Goal: Information Seeking & Learning: Find specific page/section

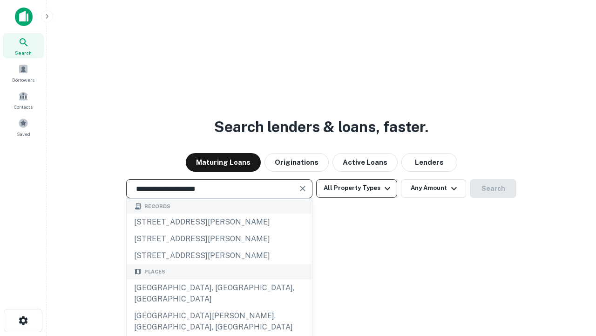
click at [219, 307] on div "[GEOGRAPHIC_DATA], [GEOGRAPHIC_DATA], [GEOGRAPHIC_DATA]" at bounding box center [219, 293] width 185 height 28
click at [357, 188] on button "All Property Types" at bounding box center [356, 188] width 81 height 19
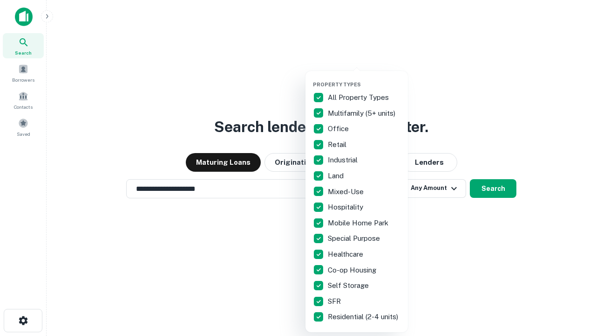
type input "**********"
click at [364, 78] on button "button" at bounding box center [364, 78] width 103 height 0
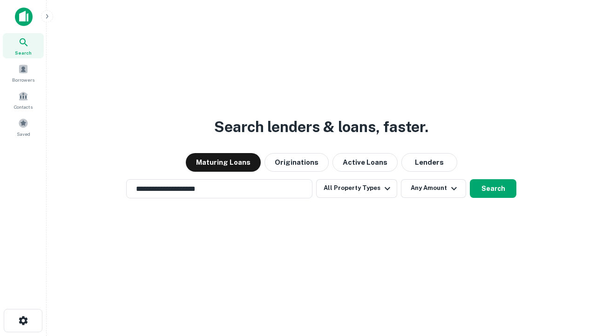
scroll to position [14, 0]
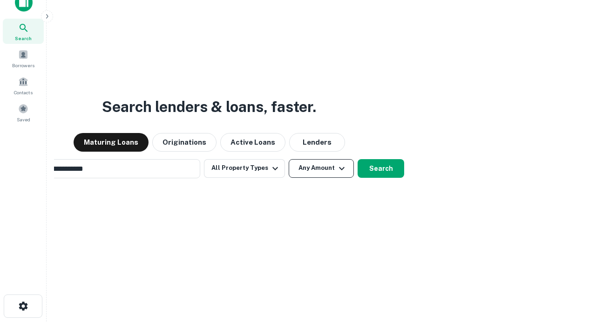
click at [289, 159] on button "Any Amount" at bounding box center [321, 168] width 65 height 19
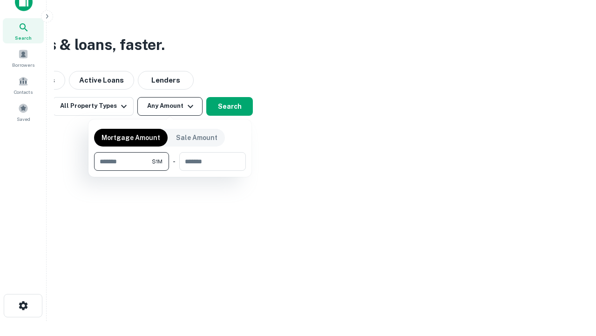
type input "*******"
click at [170, 171] on button "button" at bounding box center [170, 171] width 152 height 0
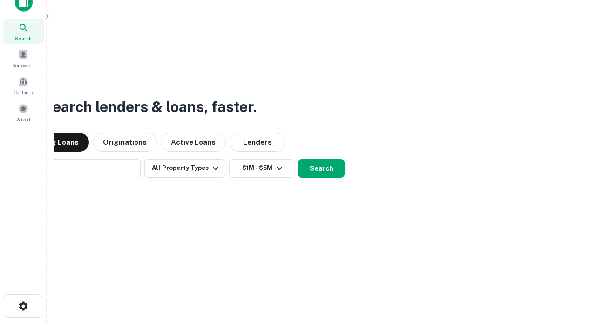
scroll to position [15, 0]
click at [298, 158] on button "Search" at bounding box center [321, 167] width 47 height 19
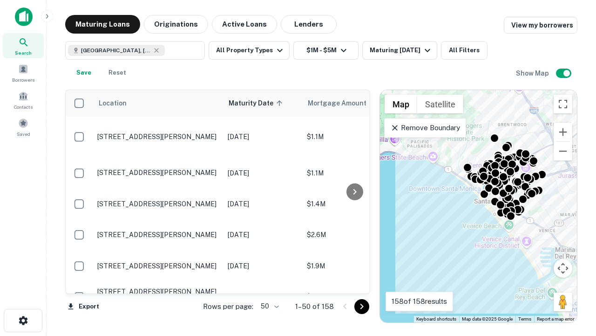
click at [268, 306] on body "Search Borrowers Contacts Saved Maturing Loans Originations Active Loans Lender…" at bounding box center [298, 168] width 596 height 336
click at [269, 282] on li "25" at bounding box center [268, 282] width 27 height 17
